Goal: Task Accomplishment & Management: Complete application form

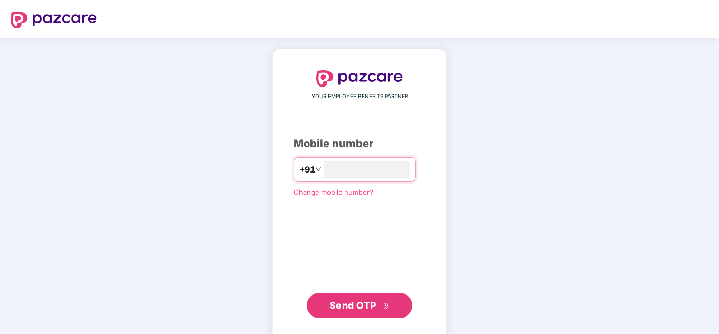
type input "**********"
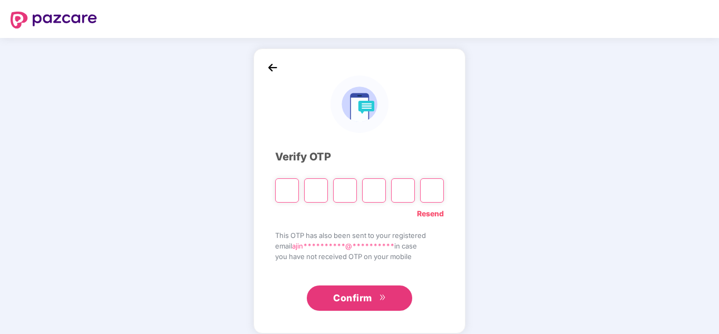
type input "*"
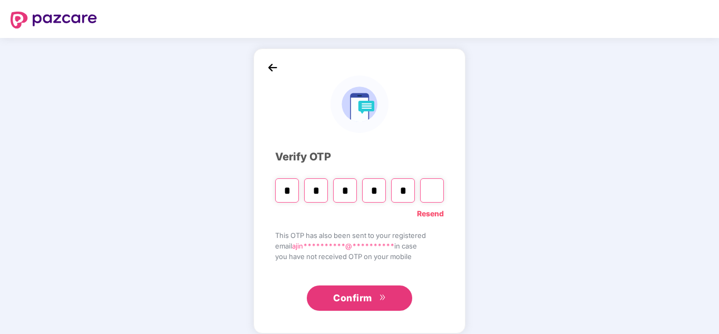
type input "*"
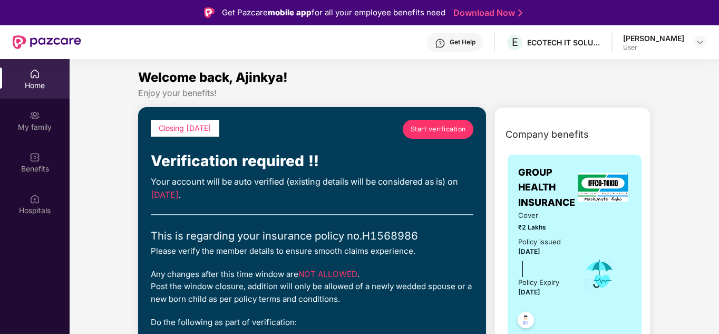
click at [428, 134] on link "Start verification" at bounding box center [438, 129] width 71 height 19
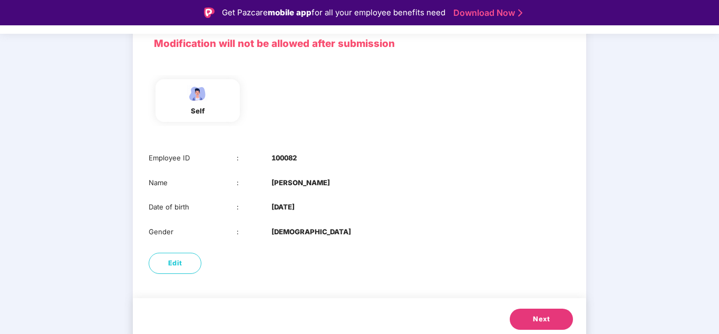
scroll to position [83, 0]
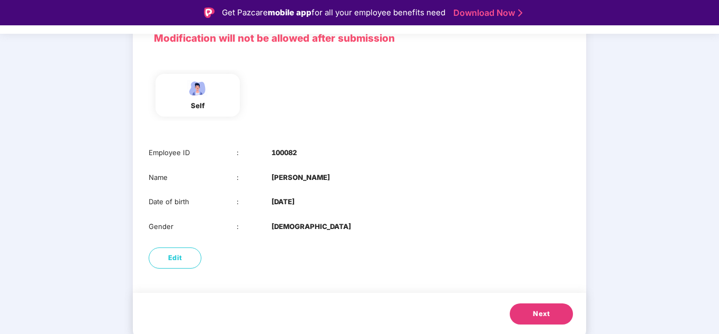
click at [521, 317] on button "Next" at bounding box center [541, 313] width 63 height 21
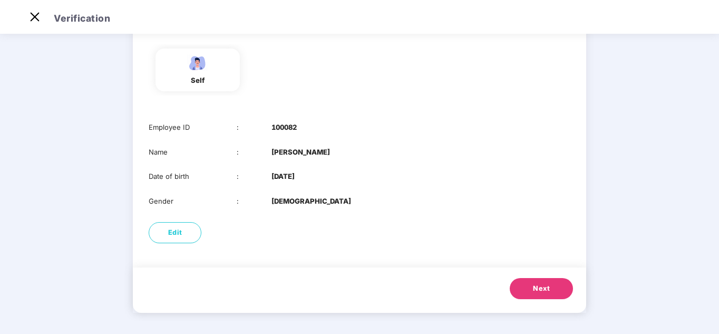
scroll to position [0, 0]
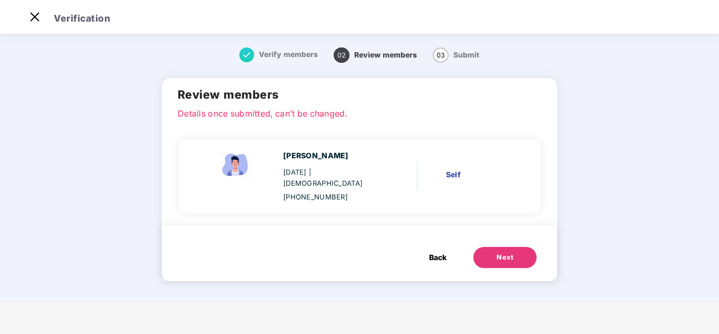
click at [511, 252] on div "Next" at bounding box center [505, 257] width 17 height 11
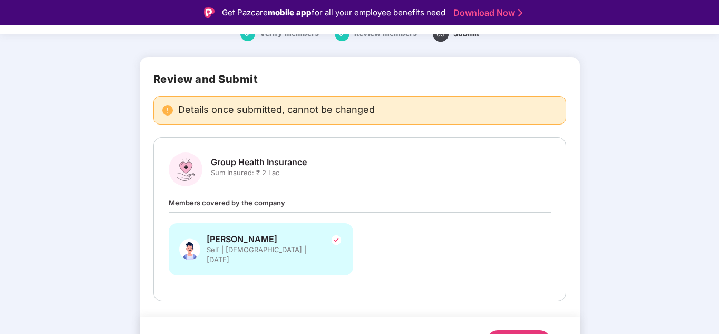
scroll to position [63, 0]
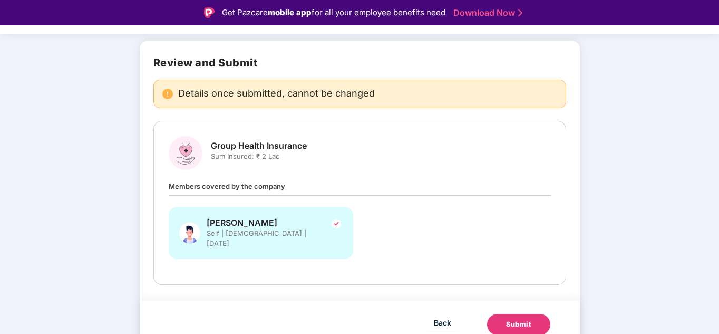
click at [506, 319] on div "Submit" at bounding box center [518, 324] width 25 height 11
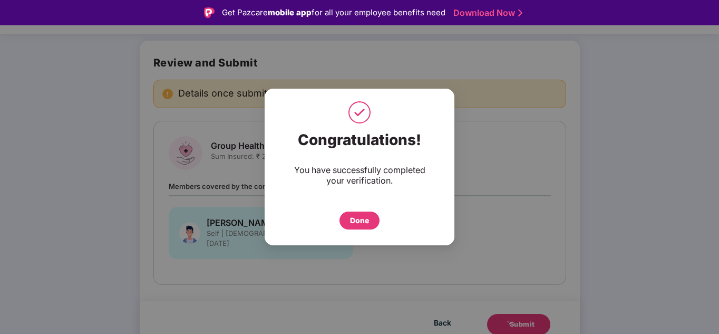
click at [364, 216] on div "Done" at bounding box center [359, 221] width 19 height 12
